Goal: Browse casually: Explore the website without a specific task or goal

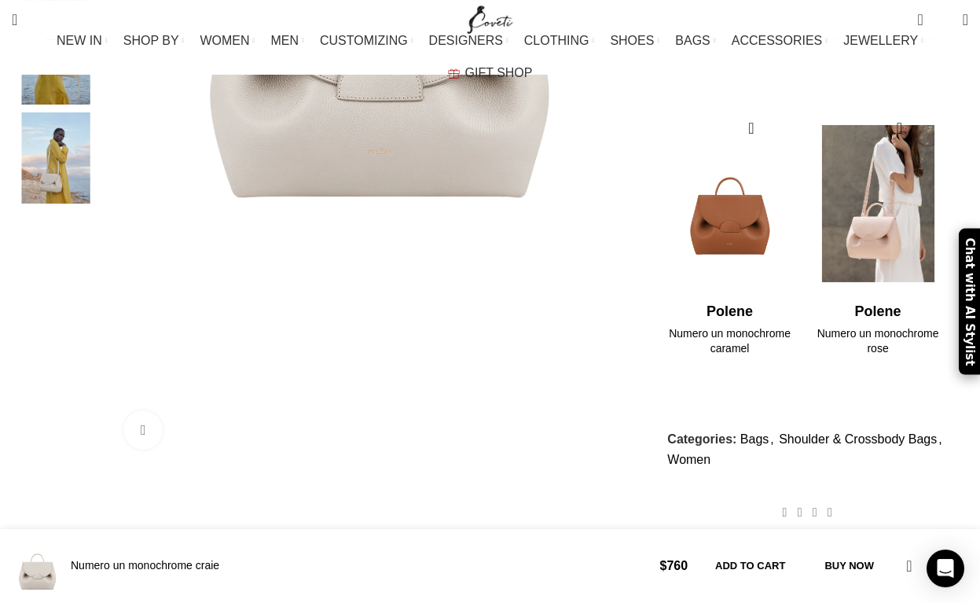
scroll to position [679, 0]
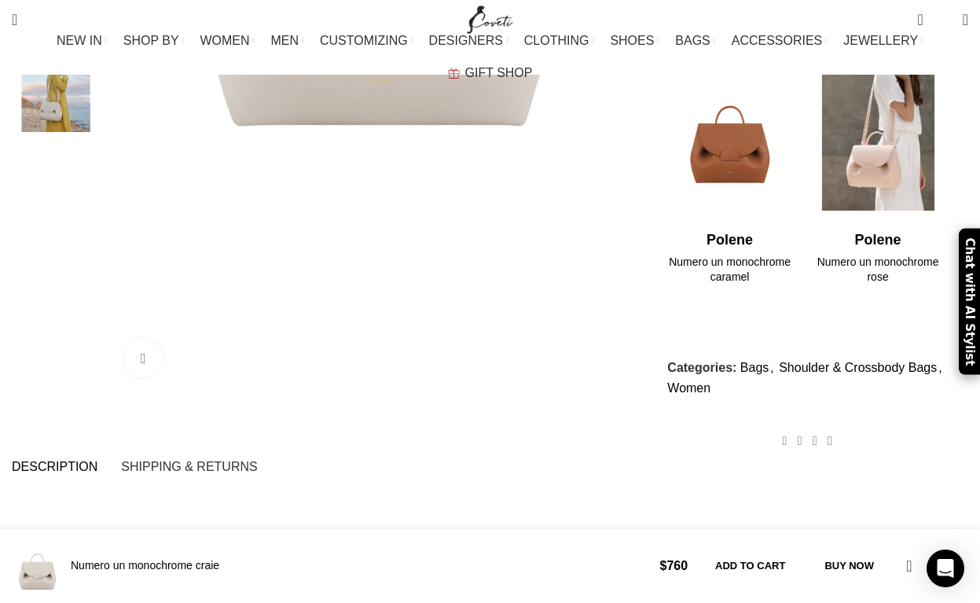
click at [878, 139] on img "2 / 2" at bounding box center [877, 132] width 128 height 194
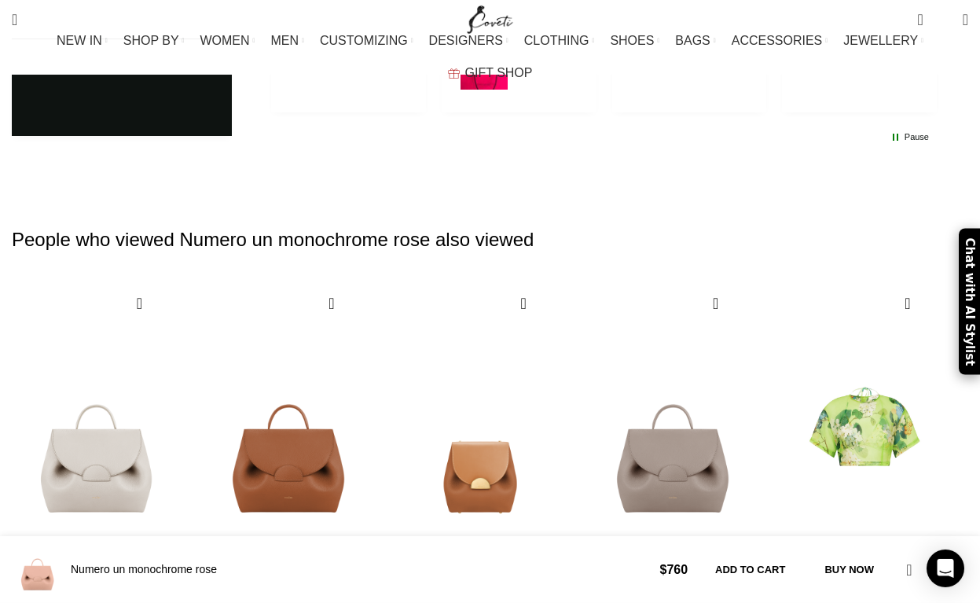
scroll to position [3662, 0]
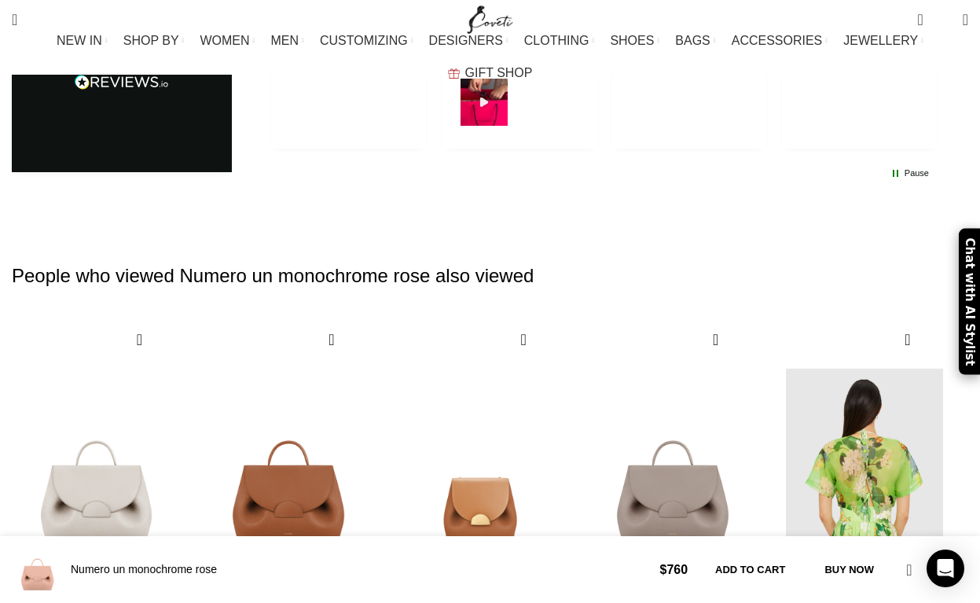
click at [863, 316] on img "5 / 5" at bounding box center [864, 478] width 174 height 324
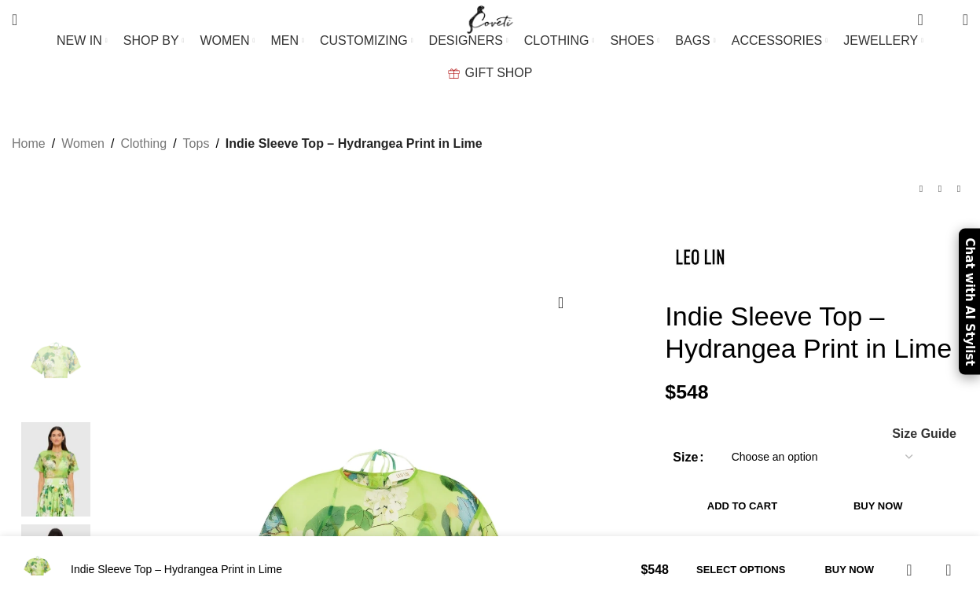
scroll to position [2375, 0]
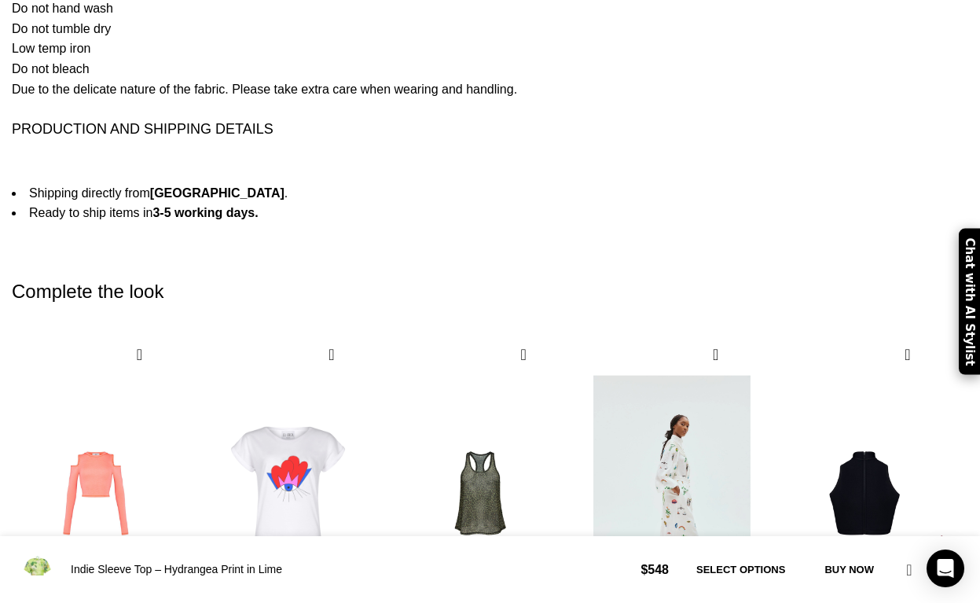
click at [672, 334] on img "4 / 10" at bounding box center [672, 494] width 174 height 324
